Goal: Contribute content: Add original content to the website for others to see

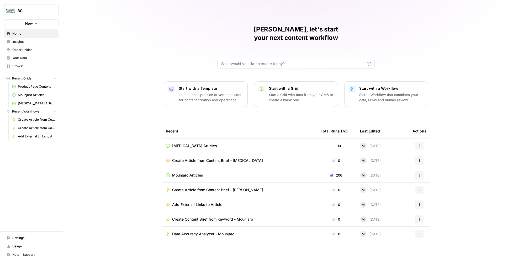
click at [38, 95] on span "Mounjaro Articles" at bounding box center [37, 95] width 38 height 5
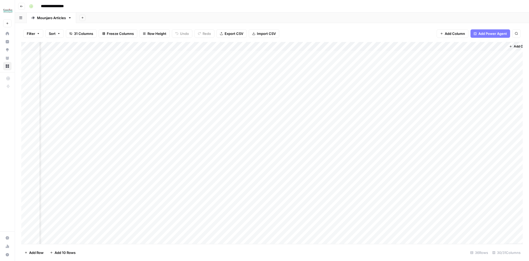
scroll to position [0, 961]
click at [480, 58] on div "Add Column" at bounding box center [271, 143] width 501 height 202
type textarea "*"
type textarea "***"
click at [473, 79] on div "Add Column" at bounding box center [271, 143] width 501 height 202
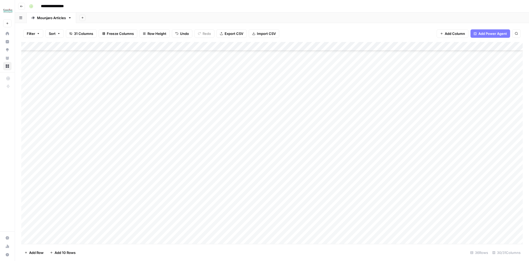
scroll to position [136, 0]
click at [34, 168] on div "Add Column" at bounding box center [271, 143] width 501 height 202
click at [34, 176] on div "Add Column" at bounding box center [271, 143] width 501 height 202
click at [34, 187] on div "Add Column" at bounding box center [271, 143] width 501 height 202
click at [34, 195] on div "Add Column" at bounding box center [271, 143] width 501 height 202
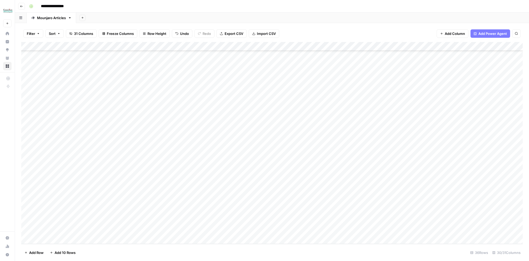
click at [34, 203] on div "Add Column" at bounding box center [271, 143] width 501 height 202
click at [35, 213] on div "Add Column" at bounding box center [271, 143] width 501 height 202
click at [35, 222] on div "Add Column" at bounding box center [271, 143] width 501 height 202
click at [34, 232] on div "Add Column" at bounding box center [271, 143] width 501 height 202
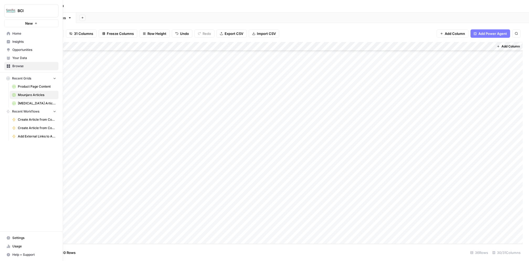
click at [25, 103] on span "[MEDICAL_DATA] Articles" at bounding box center [37, 103] width 38 height 5
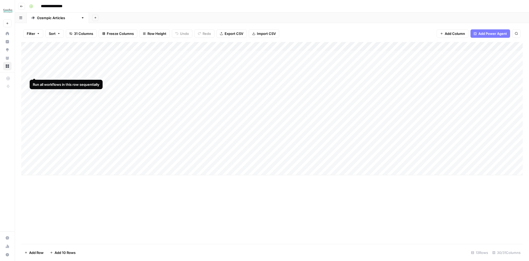
click at [34, 73] on div "Add Column" at bounding box center [271, 108] width 501 height 133
